Goal: Transaction & Acquisition: Purchase product/service

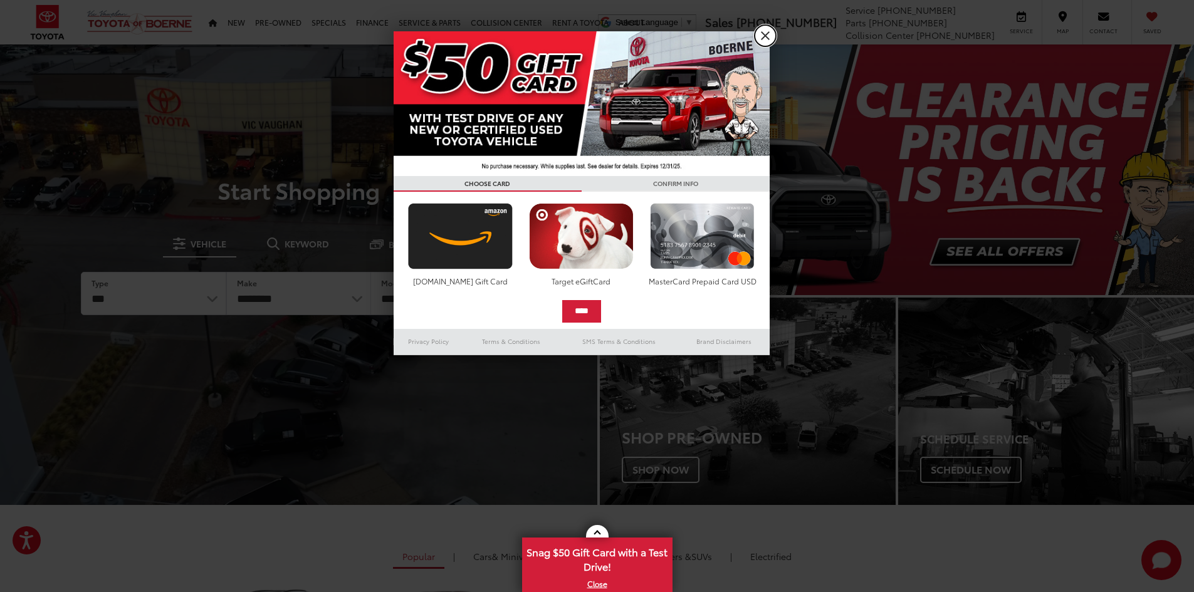
click at [772, 31] on link "X" at bounding box center [765, 35] width 21 height 21
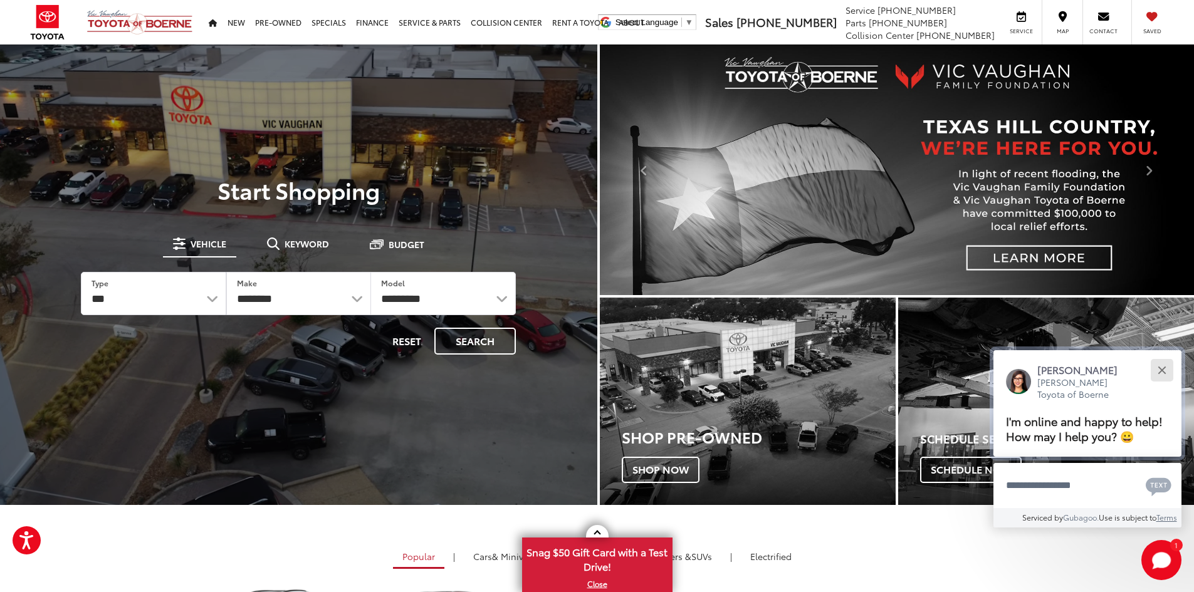
click at [1163, 368] on div "Close" at bounding box center [1162, 370] width 8 height 8
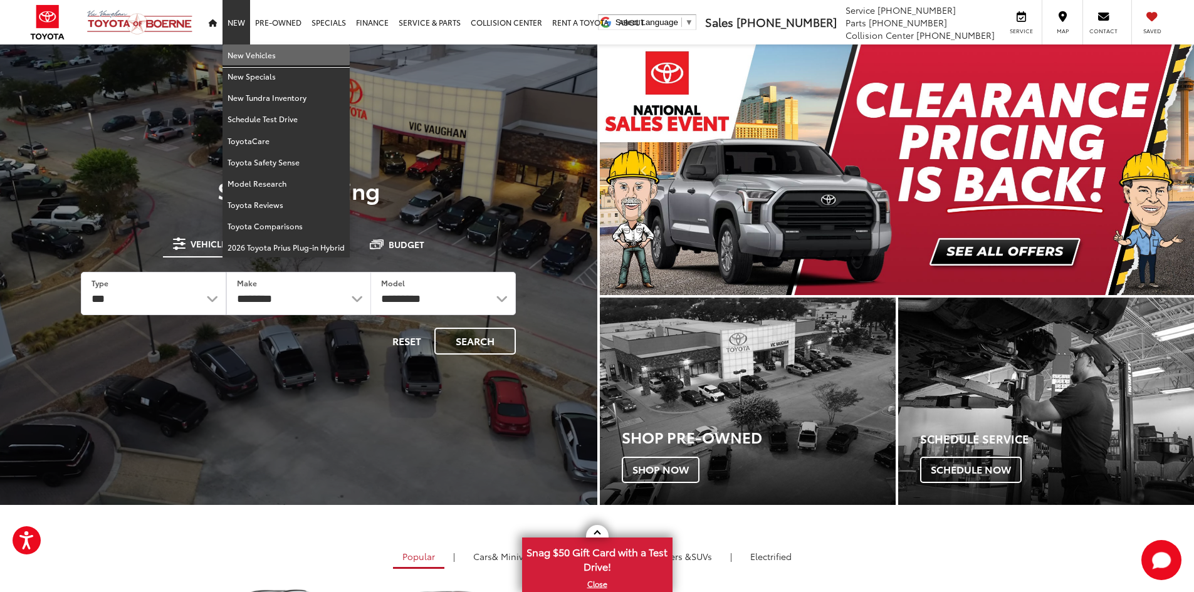
click at [231, 49] on link "New Vehicles" at bounding box center [285, 54] width 127 height 21
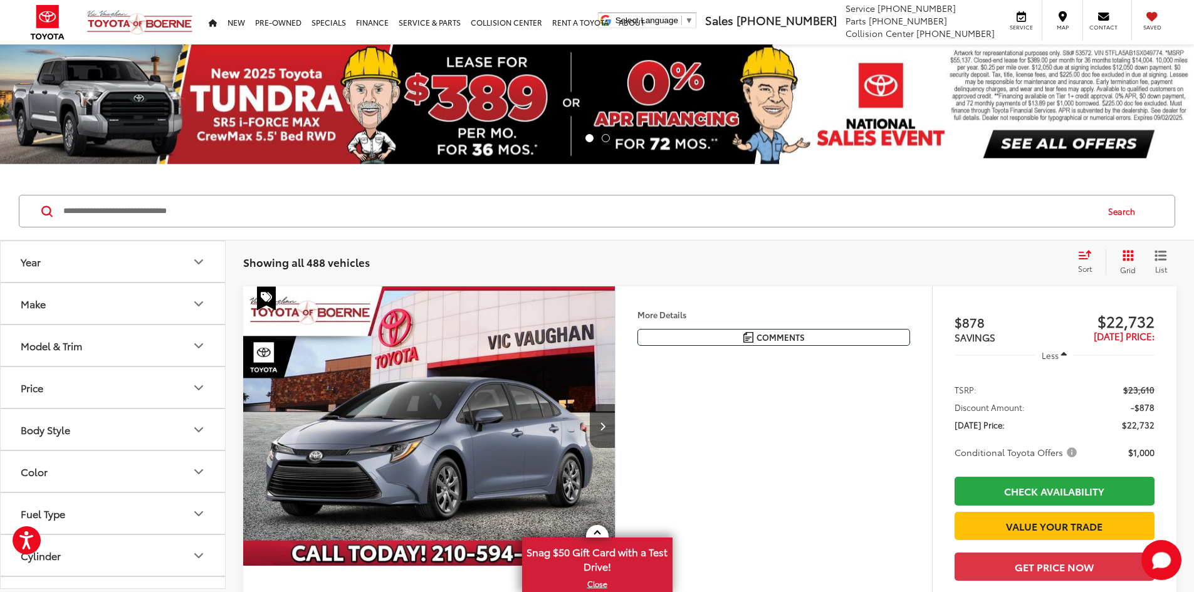
click at [140, 268] on button "Year" at bounding box center [114, 261] width 226 height 41
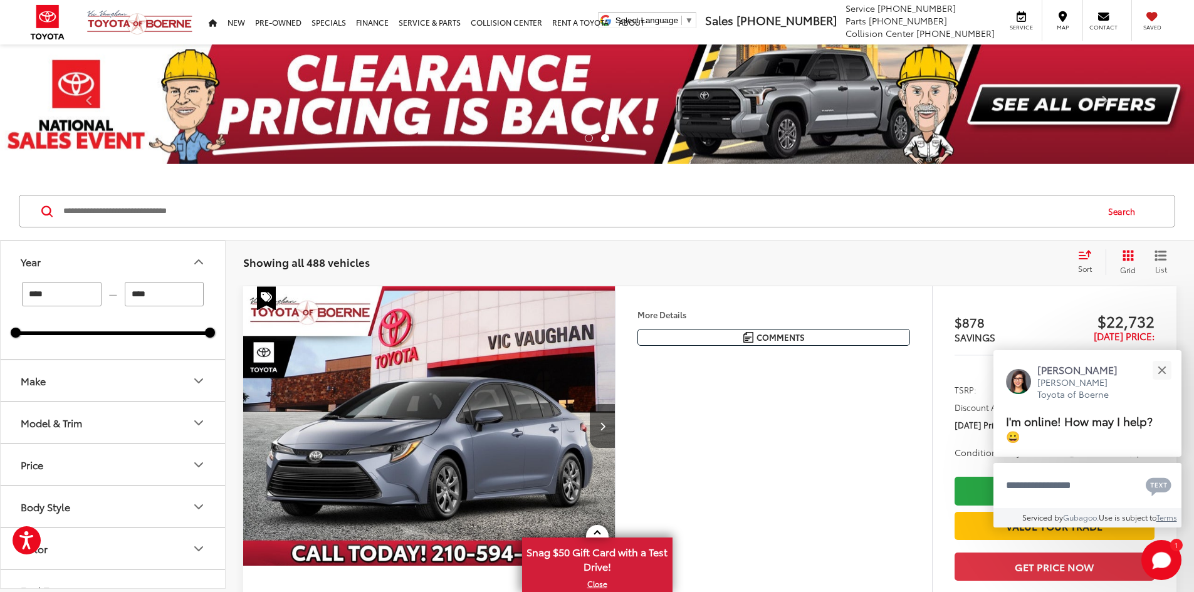
click at [123, 384] on button "Make" at bounding box center [114, 380] width 226 height 41
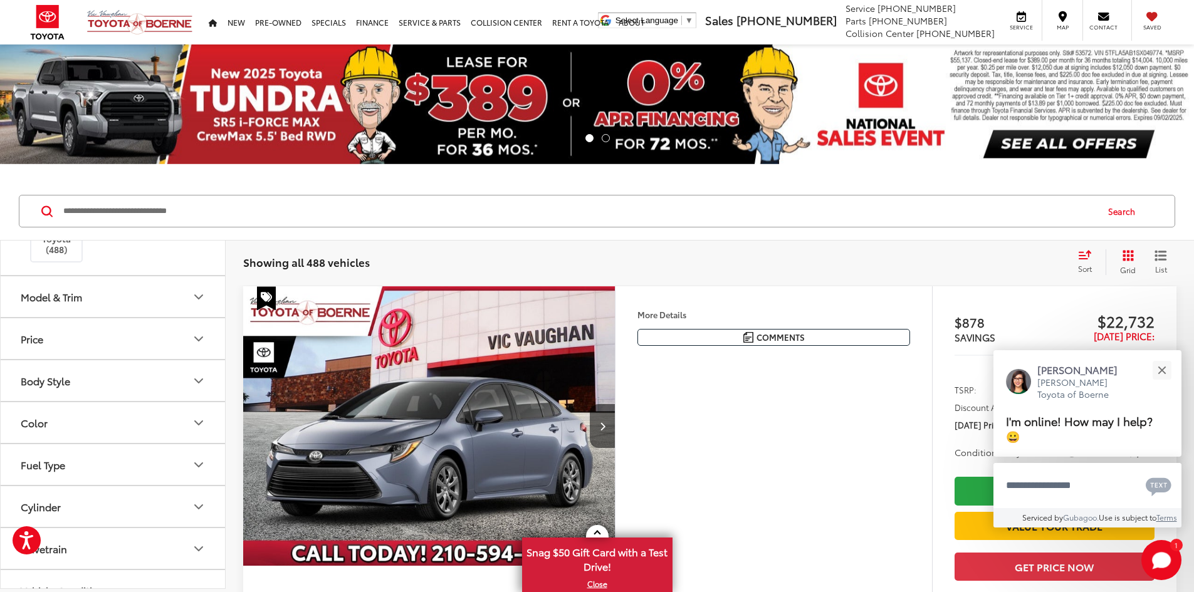
scroll to position [188, 0]
click at [140, 306] on button "Model & Trim" at bounding box center [114, 285] width 226 height 41
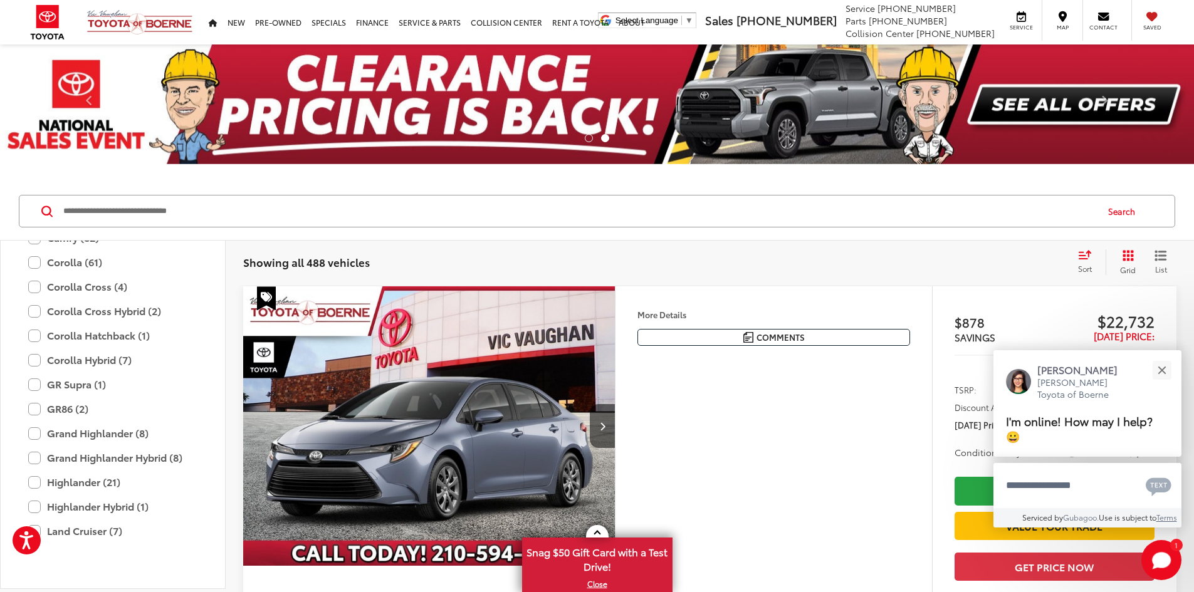
scroll to position [243, 0]
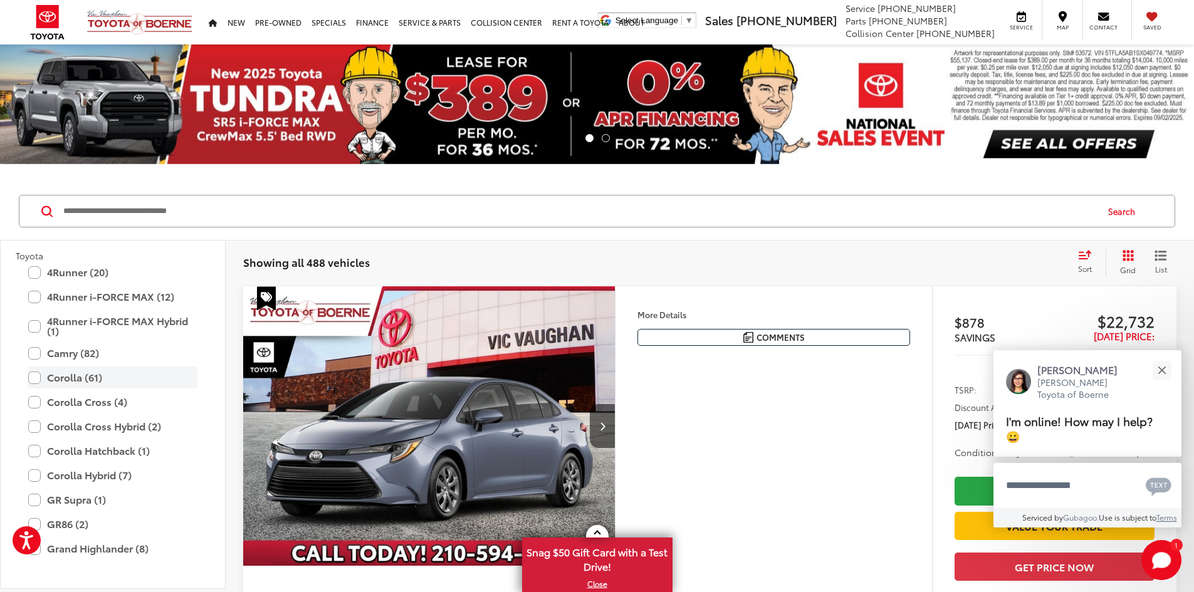
click at [35, 389] on label "Corolla (61)" at bounding box center [112, 378] width 169 height 22
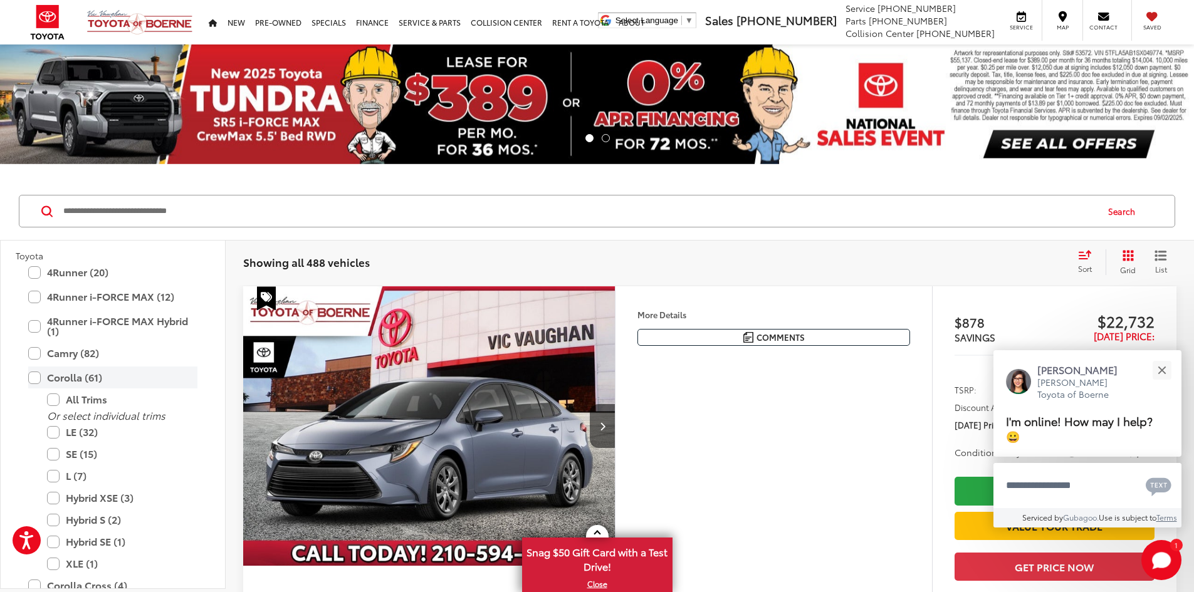
type input "****"
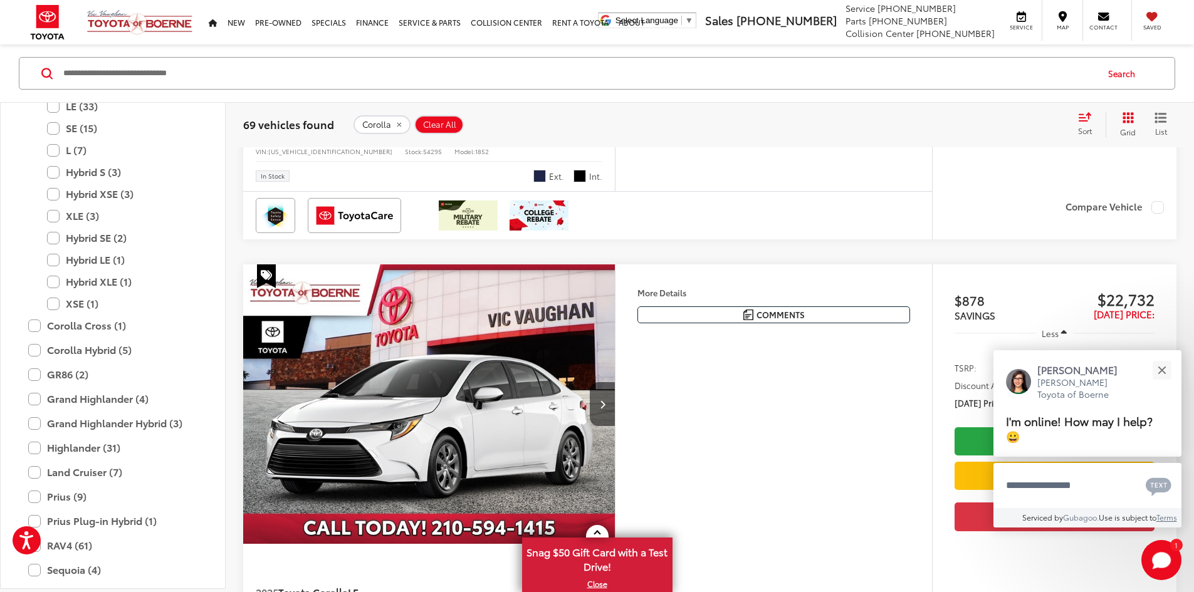
scroll to position [1003, 0]
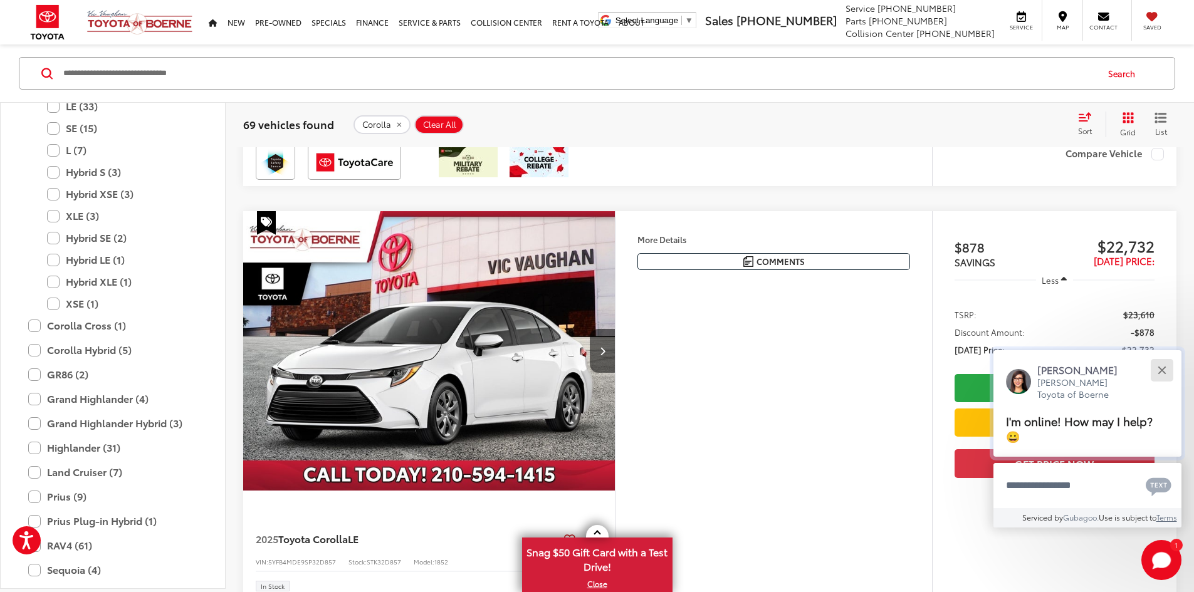
click at [1167, 367] on button "Close" at bounding box center [1161, 370] width 27 height 27
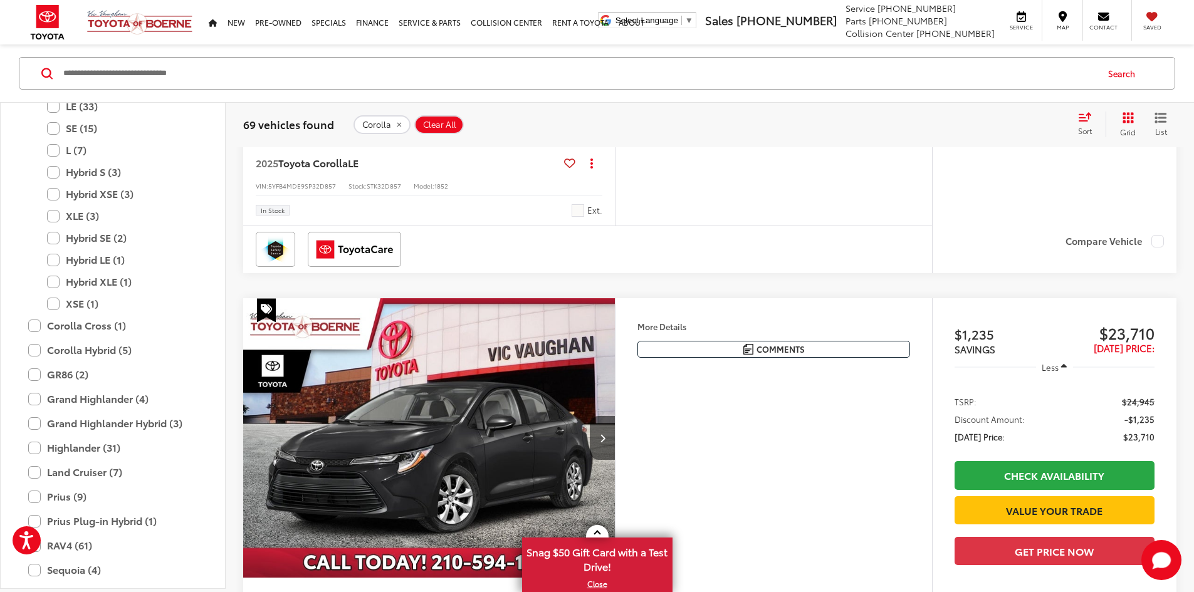
scroll to position [1128, 0]
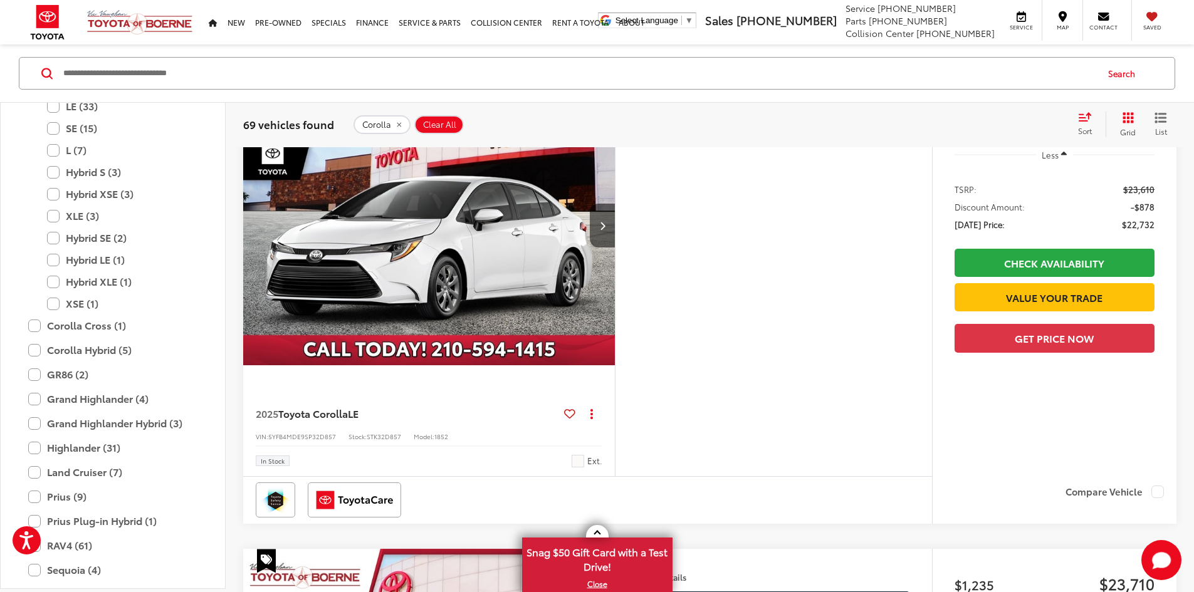
click at [0, 0] on button "More..." at bounding box center [0, 0] width 0 height 0
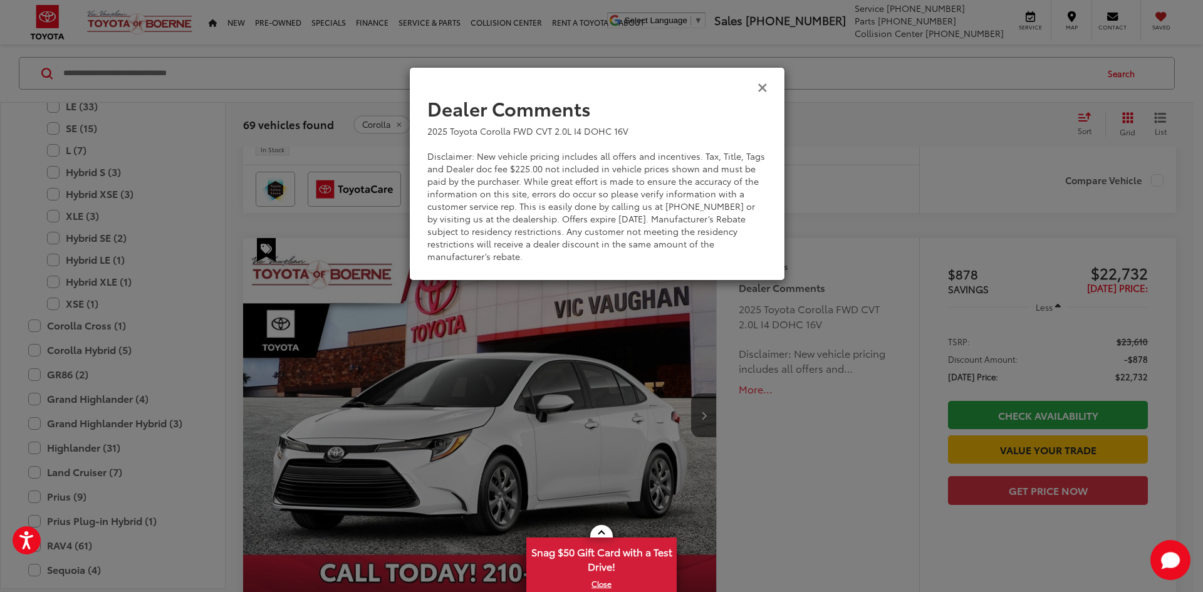
click at [761, 88] on icon "Close" at bounding box center [763, 86] width 10 height 13
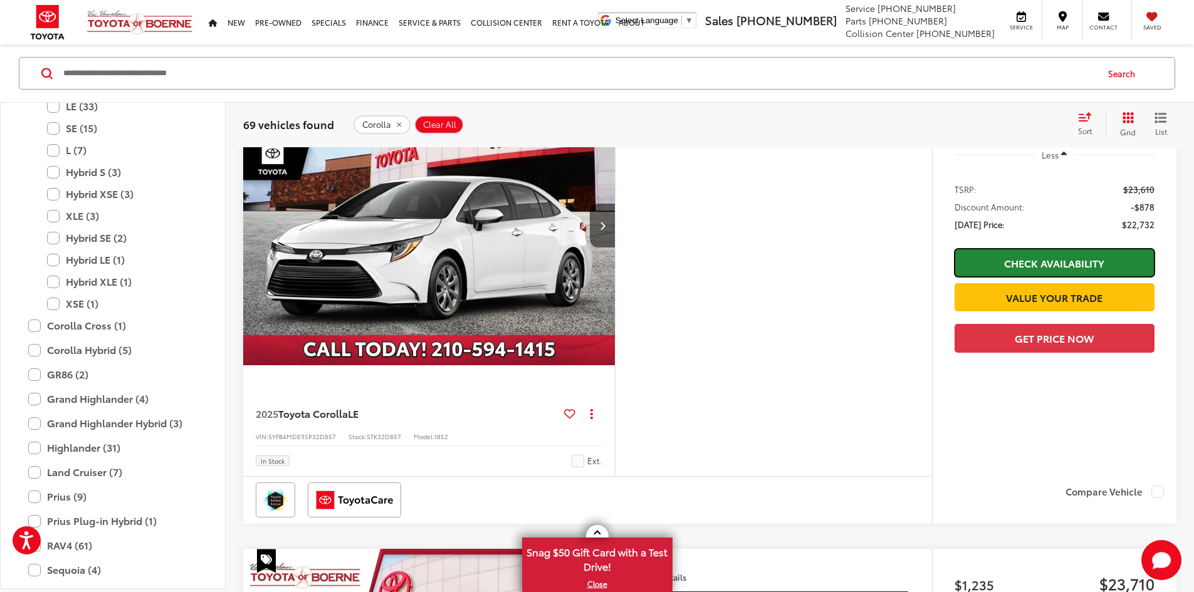
click at [1082, 277] on link "Check Availability" at bounding box center [1054, 263] width 200 height 28
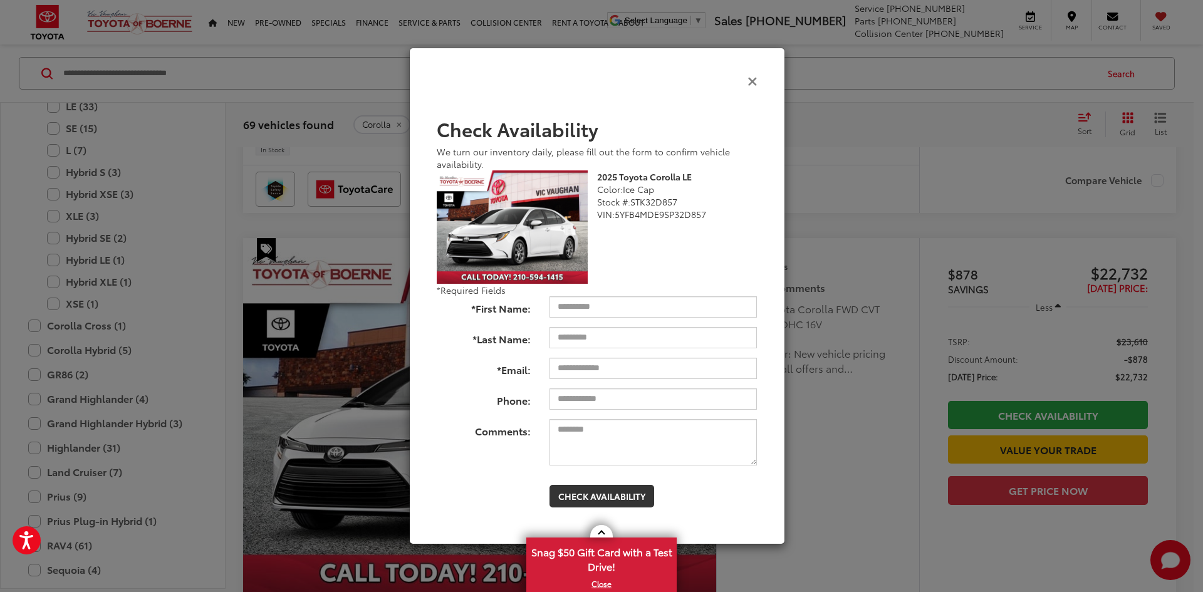
click at [755, 83] on icon "Close" at bounding box center [753, 80] width 10 height 13
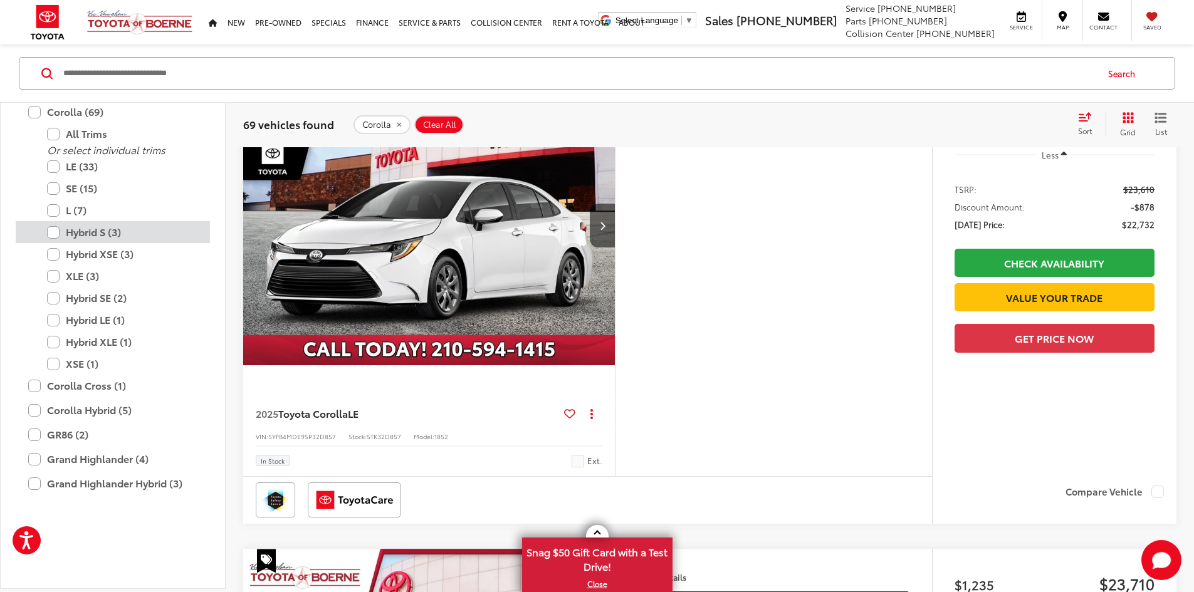
scroll to position [298, 0]
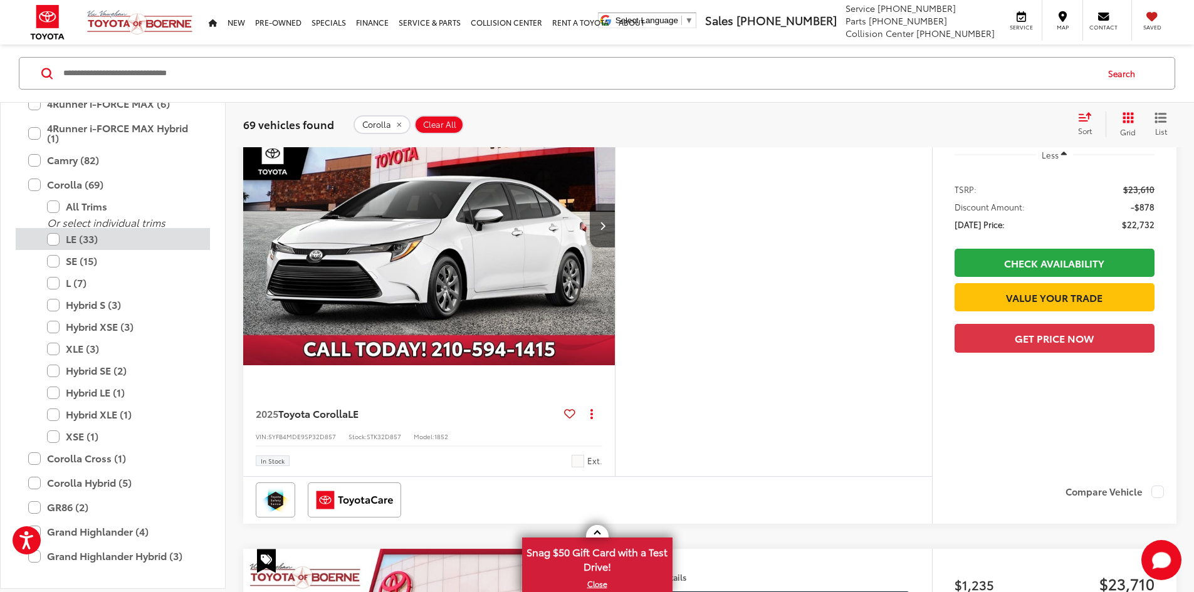
click at [53, 250] on label "LE (33)" at bounding box center [122, 239] width 150 height 22
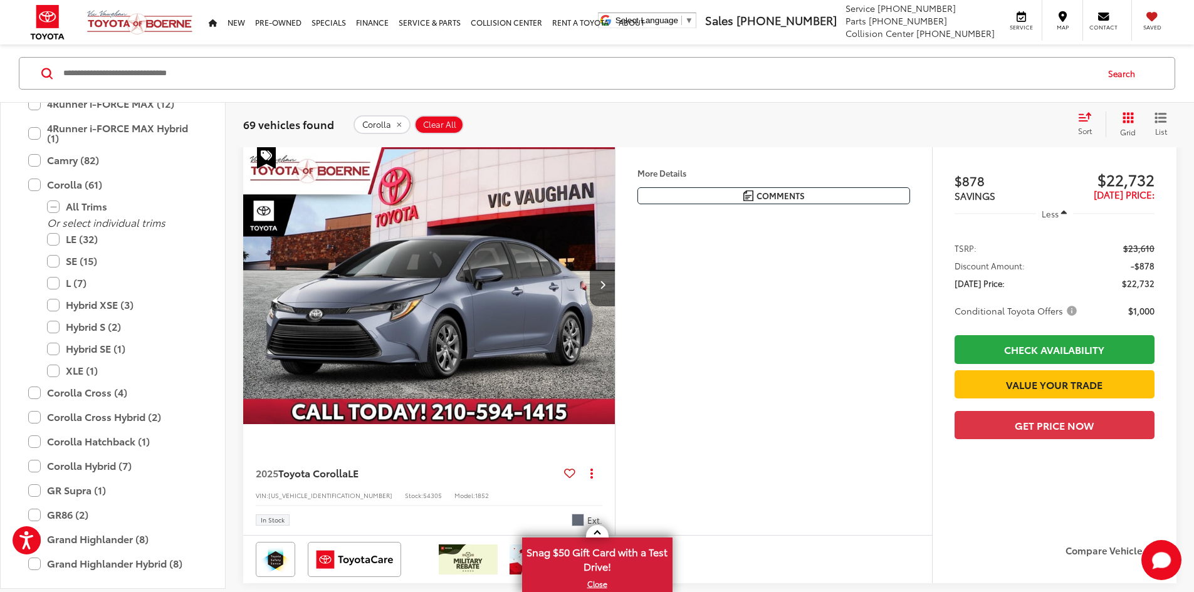
scroll to position [139, 0]
